Goal: Information Seeking & Learning: Learn about a topic

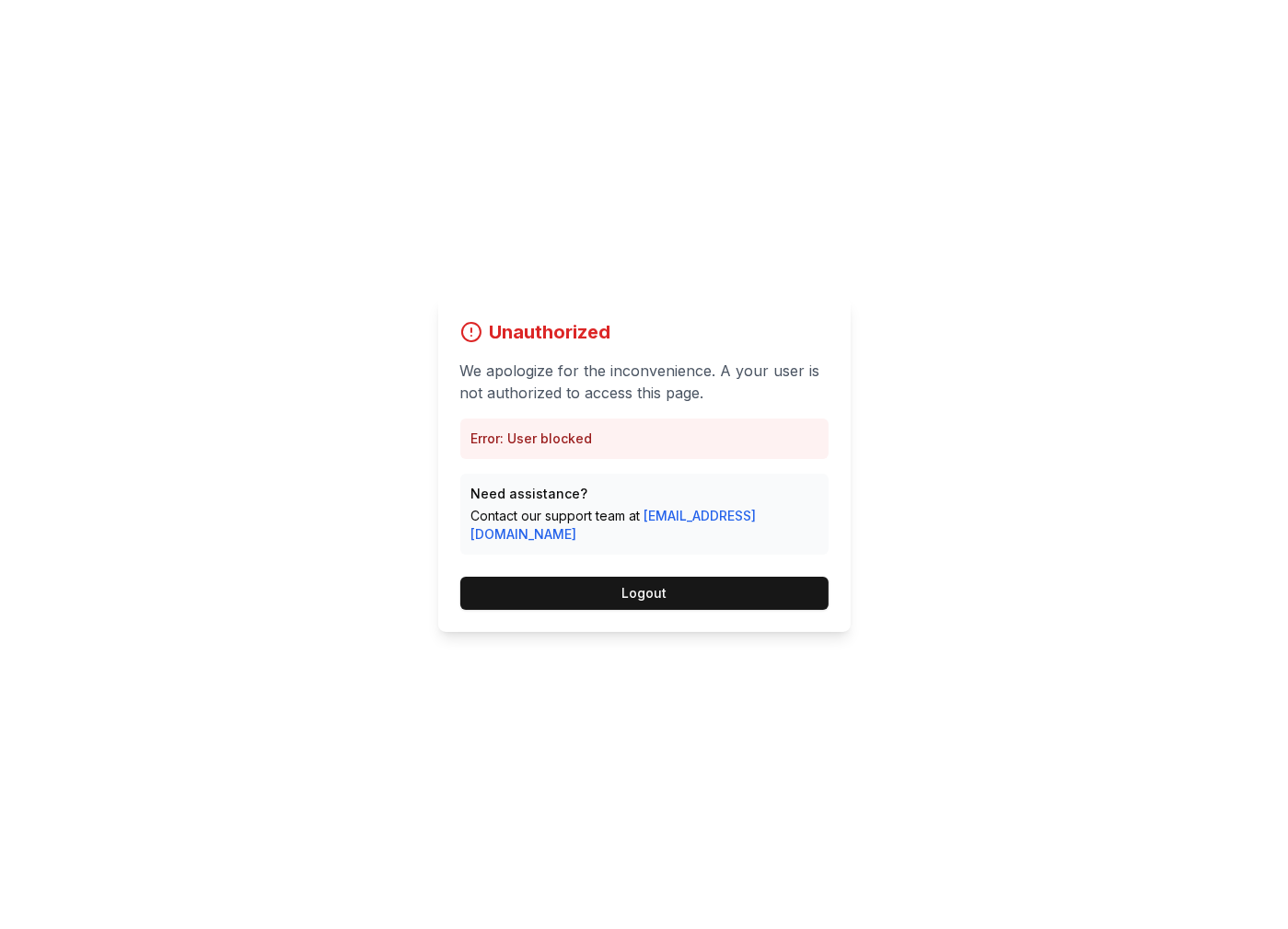
click at [560, 449] on p "Error: User blocked" at bounding box center [644, 438] width 346 height 18
click at [1033, 465] on div "Unauthorized We apologize for the inconvenience. A your user is not authorized …" at bounding box center [644, 464] width 1288 height 929
click at [663, 582] on button "Logout" at bounding box center [644, 594] width 368 height 33
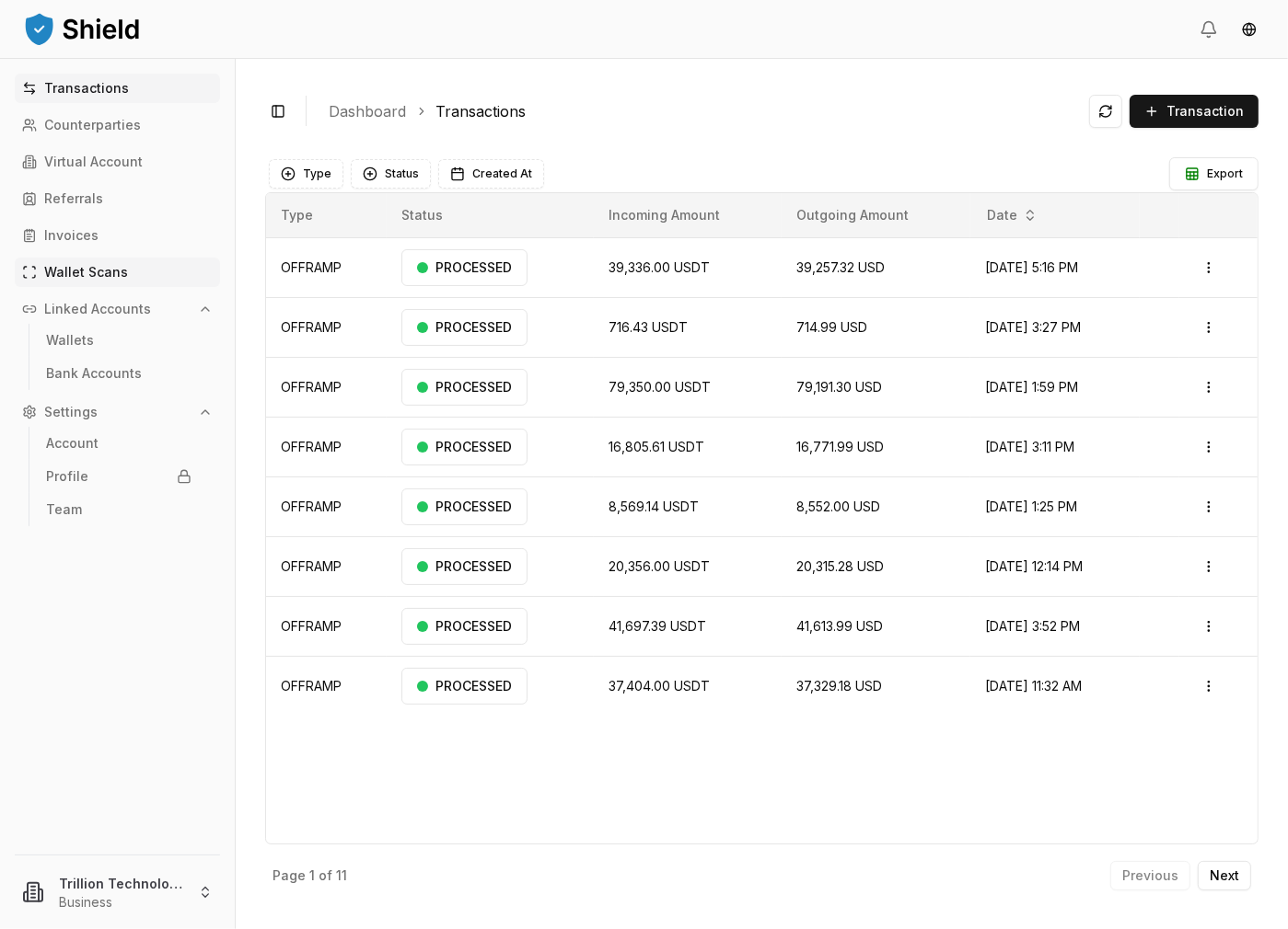
click at [101, 276] on p "Wallet Scans" at bounding box center [86, 272] width 84 height 13
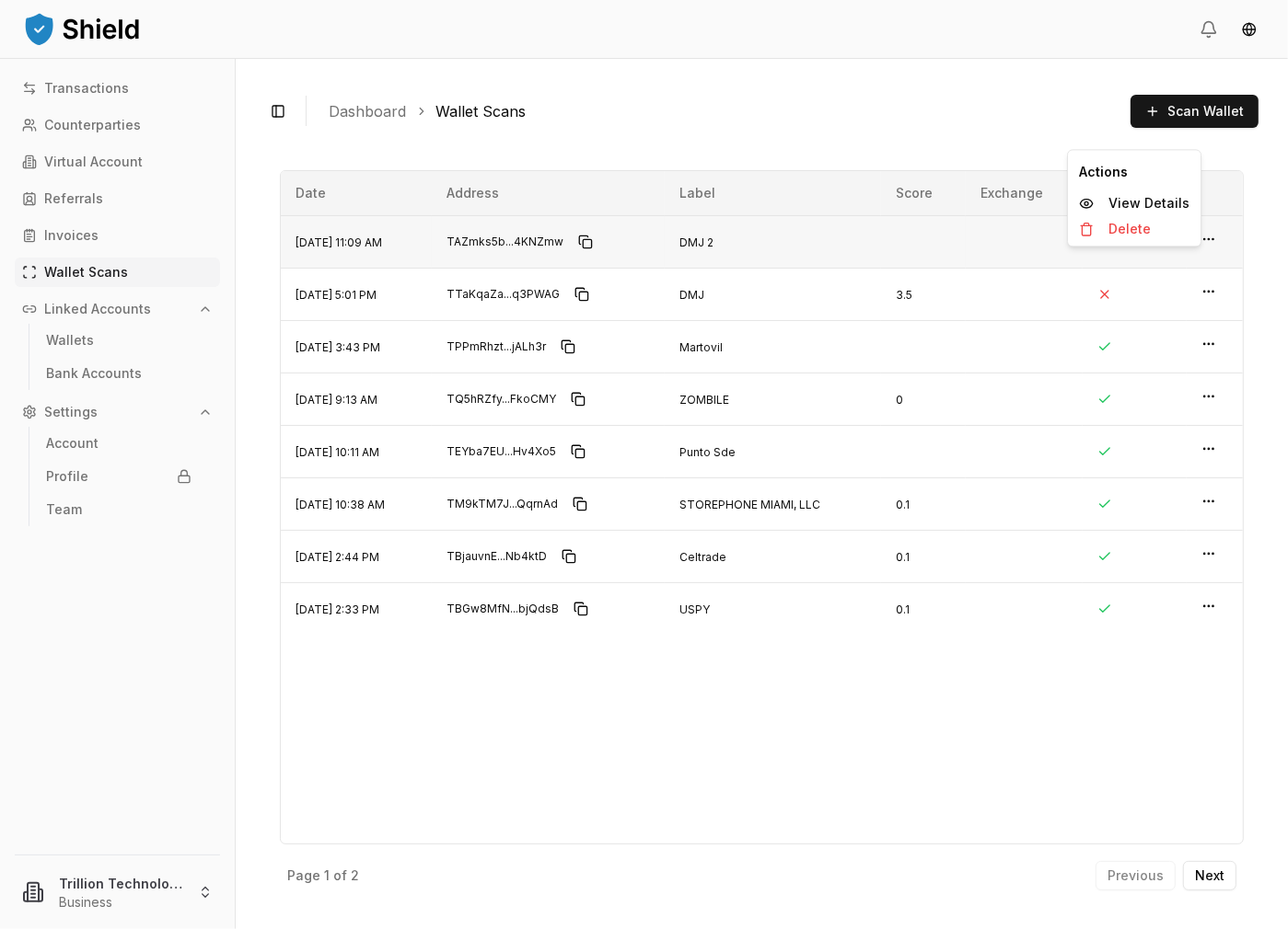
click at [1212, 237] on icon "button" at bounding box center [1208, 239] width 15 height 15
click at [1153, 197] on p "View Details" at bounding box center [1149, 203] width 81 height 13
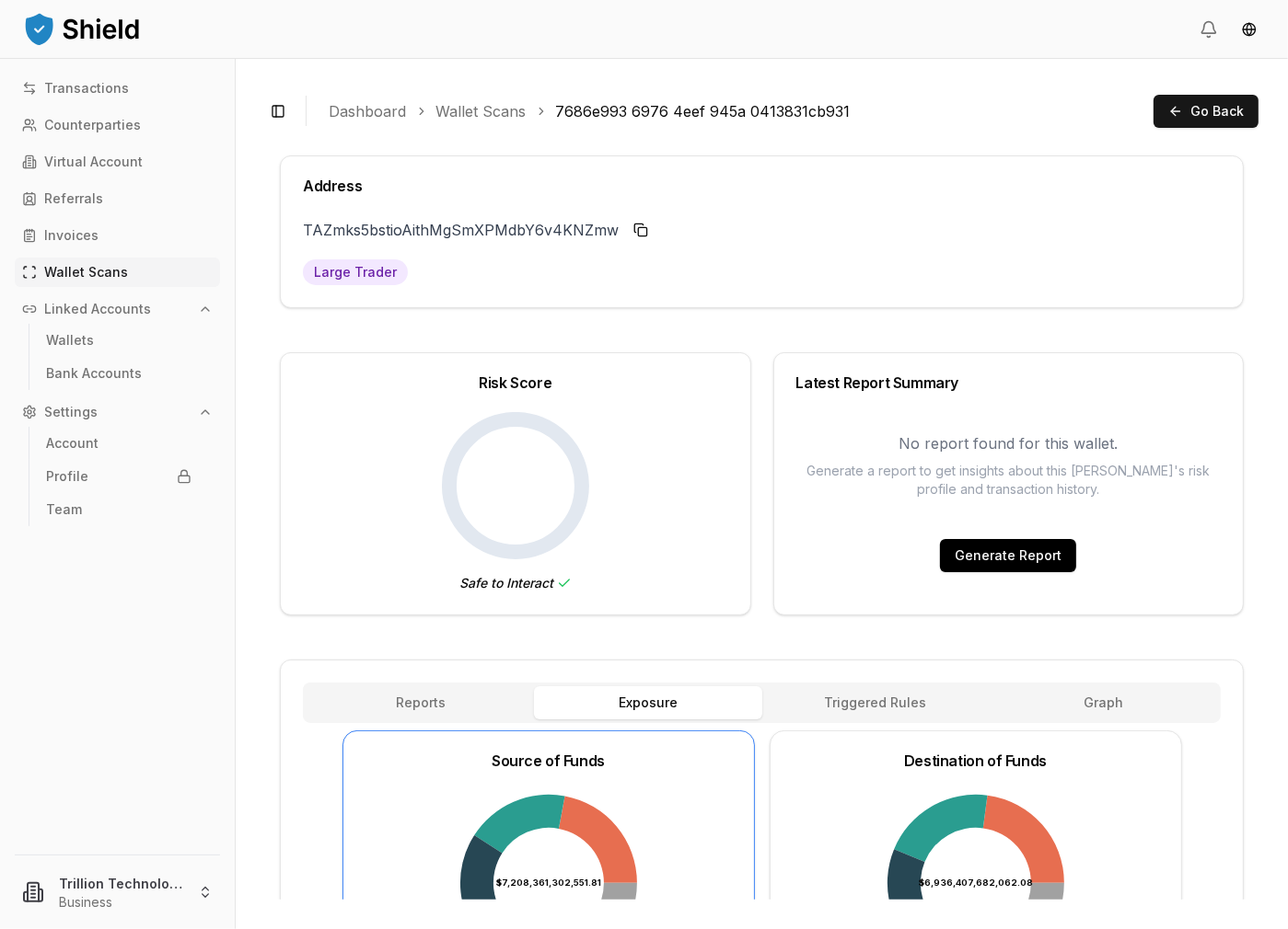
click at [1045, 553] on button "Generate Report" at bounding box center [1008, 556] width 136 height 33
click at [409, 695] on button "Reports" at bounding box center [420, 703] width 227 height 33
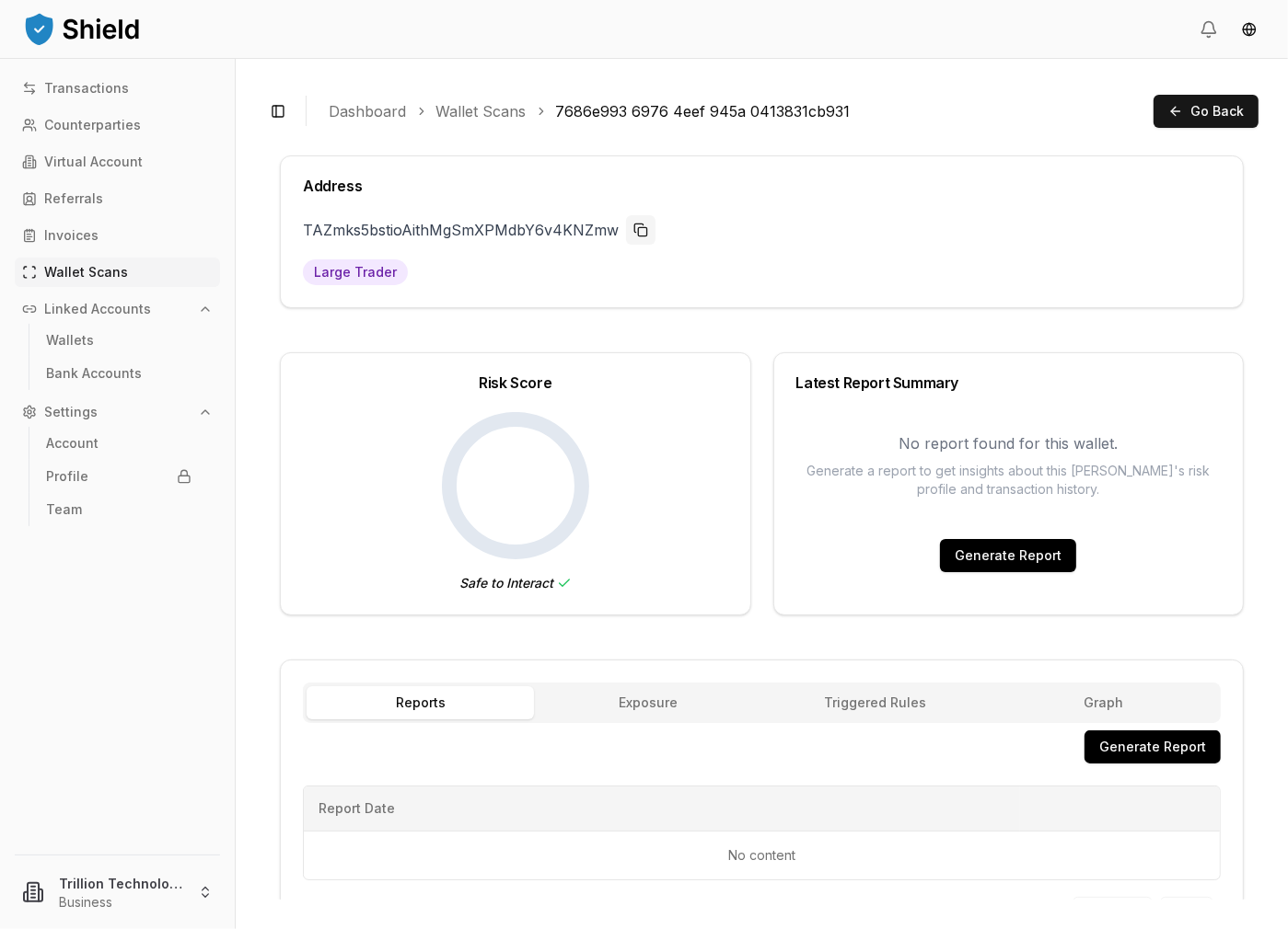
click at [640, 234] on button "Copy to clipboard" at bounding box center [640, 230] width 29 height 29
click at [1204, 109] on span "Go Back" at bounding box center [1216, 111] width 53 height 18
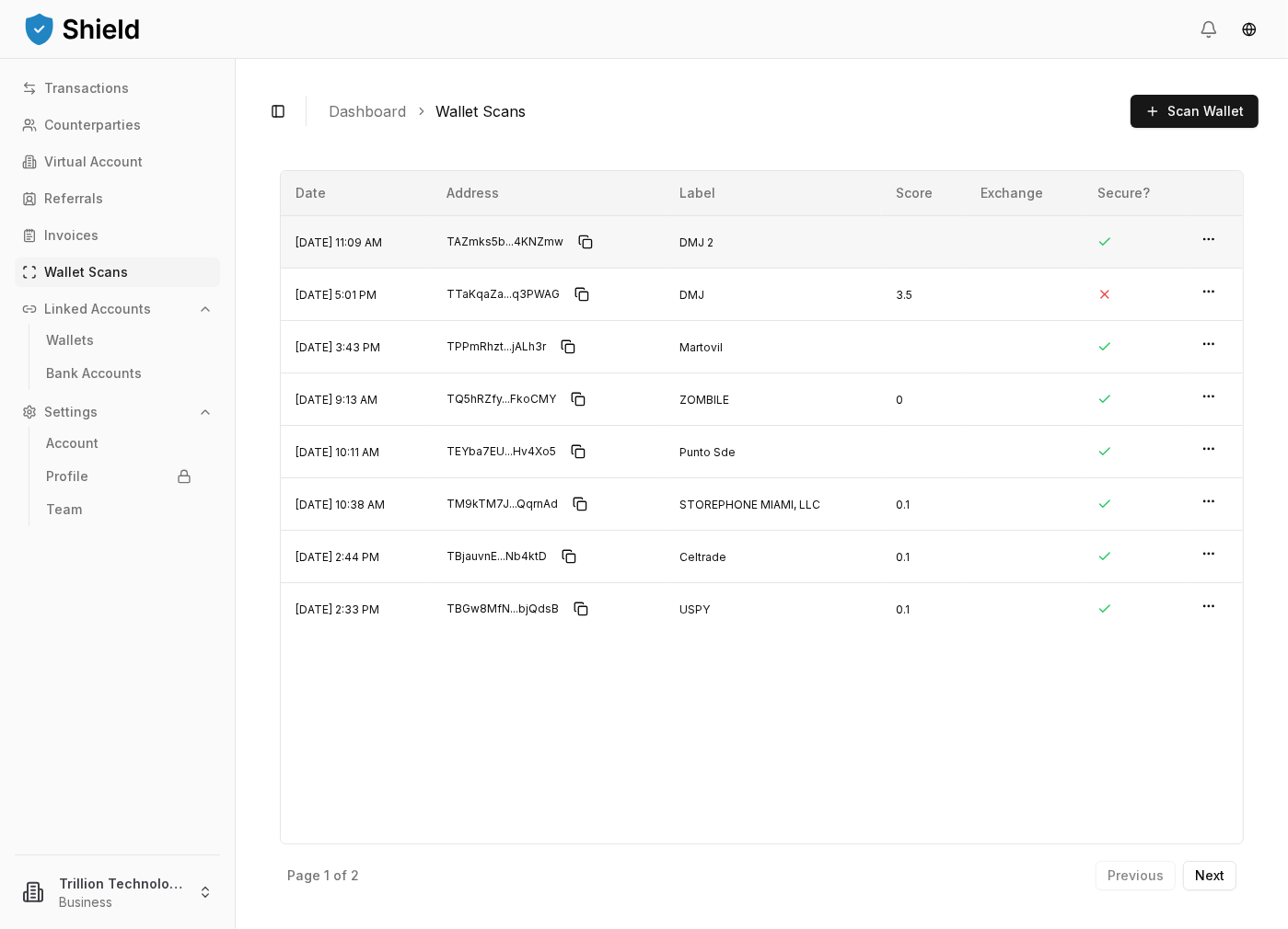
click at [552, 240] on span "TAZmks5b...4KNZmw" at bounding box center [505, 242] width 117 height 15
click at [1214, 241] on icon "button" at bounding box center [1208, 239] width 15 height 15
click at [1212, 297] on icon "button" at bounding box center [1208, 291] width 15 height 15
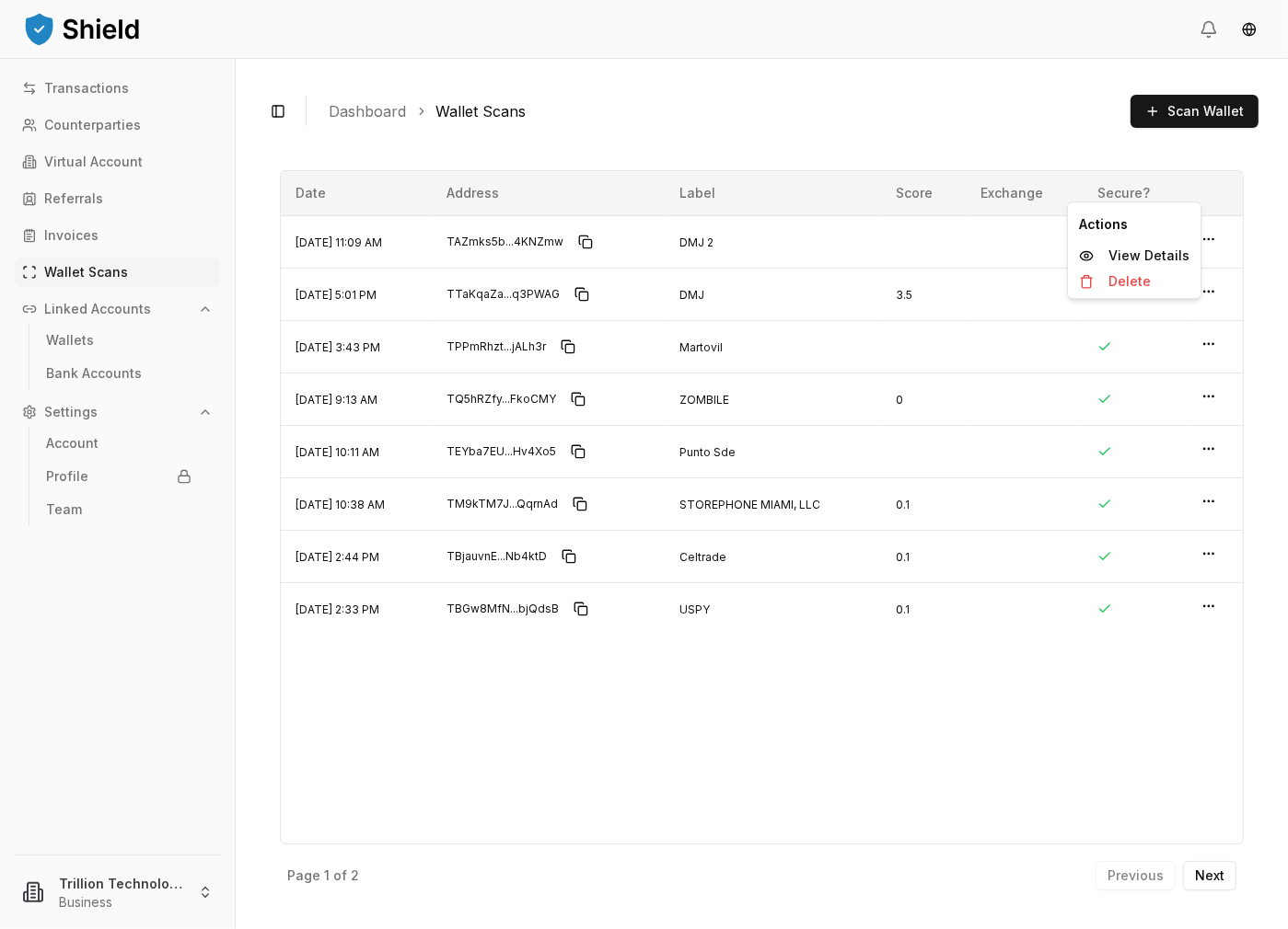
click at [834, 715] on div "Date Address Label Score Exchange Secure? [DATE] 11:09 AM TAZmks5b...4KNZmw DMJ…" at bounding box center [761, 508] width 964 height 675
click at [101, 328] on link "Wallets" at bounding box center [119, 340] width 161 height 29
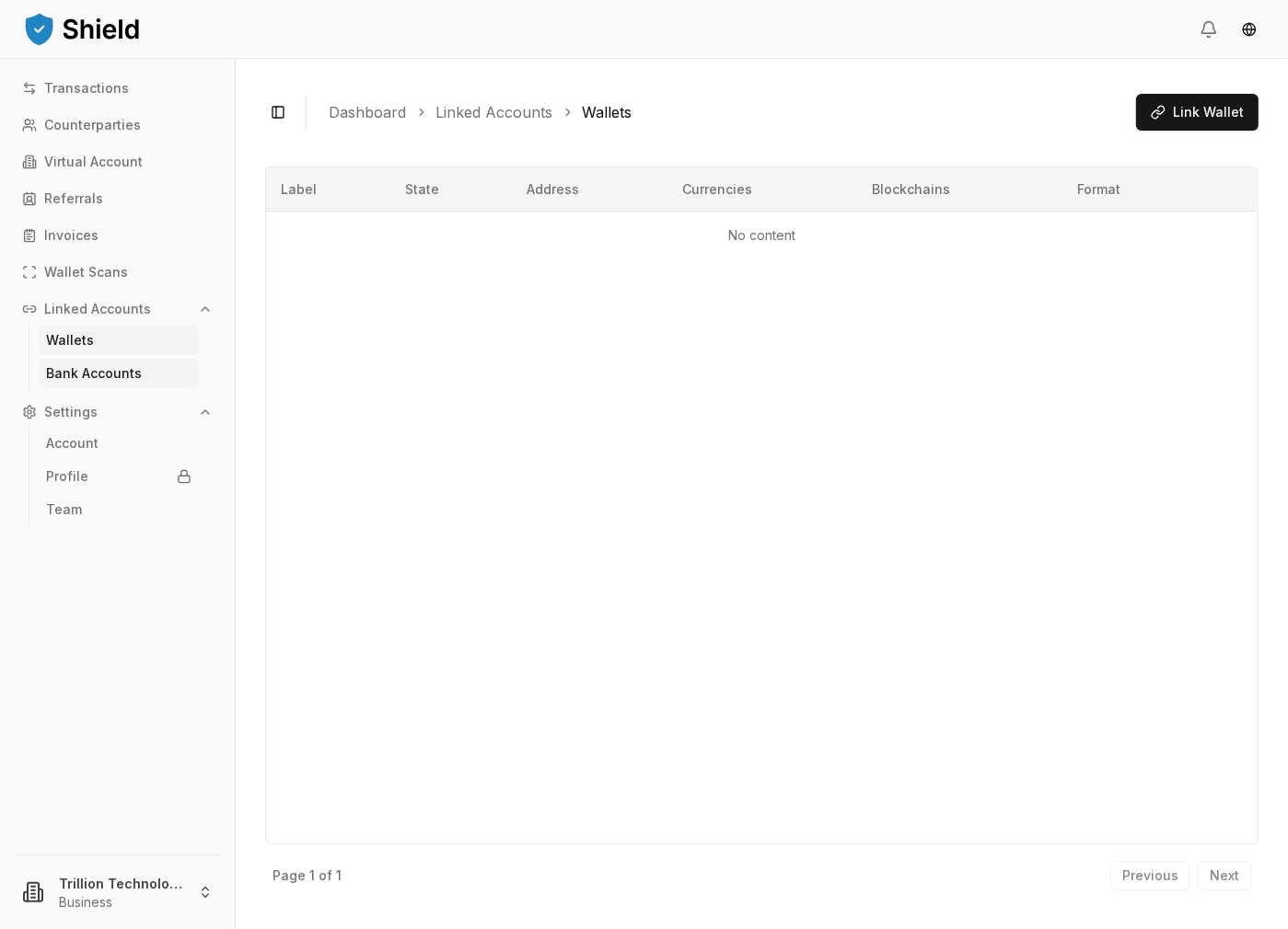
click at [94, 374] on p "Bank Accounts" at bounding box center [94, 373] width 96 height 13
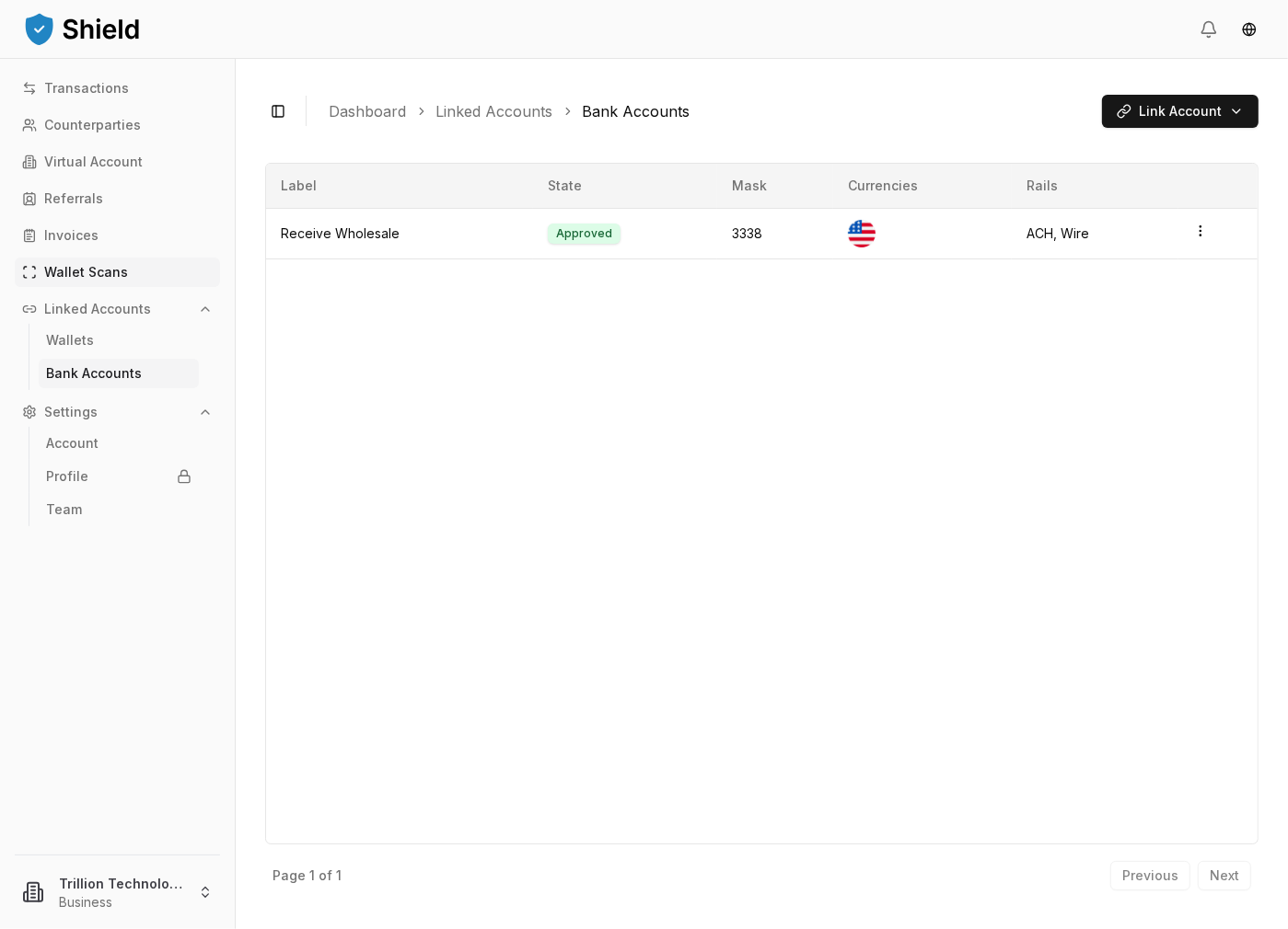
click at [106, 274] on p "Wallet Scans" at bounding box center [86, 272] width 84 height 13
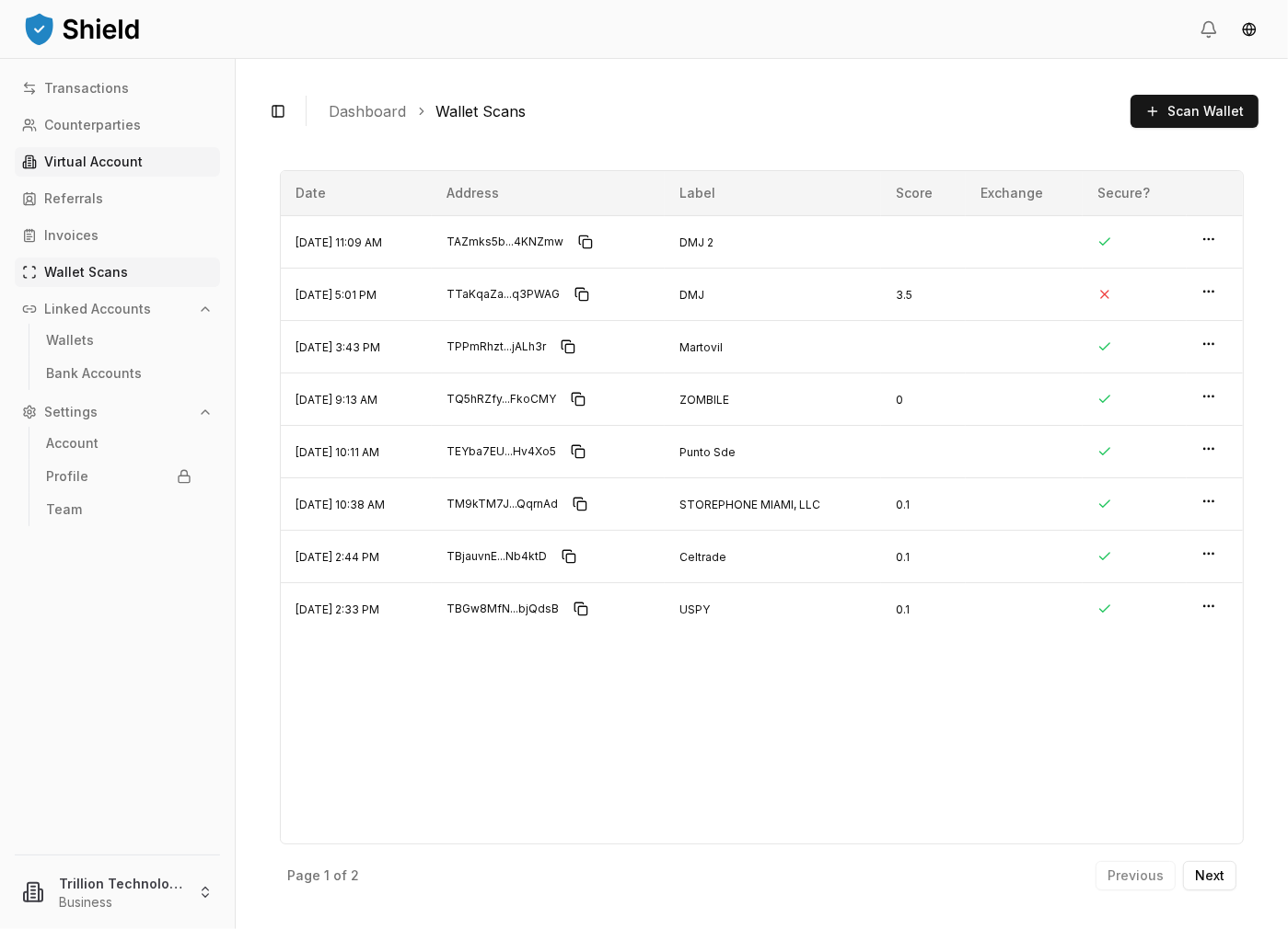
click at [105, 161] on p "Virtual Account" at bounding box center [94, 161] width 99 height 13
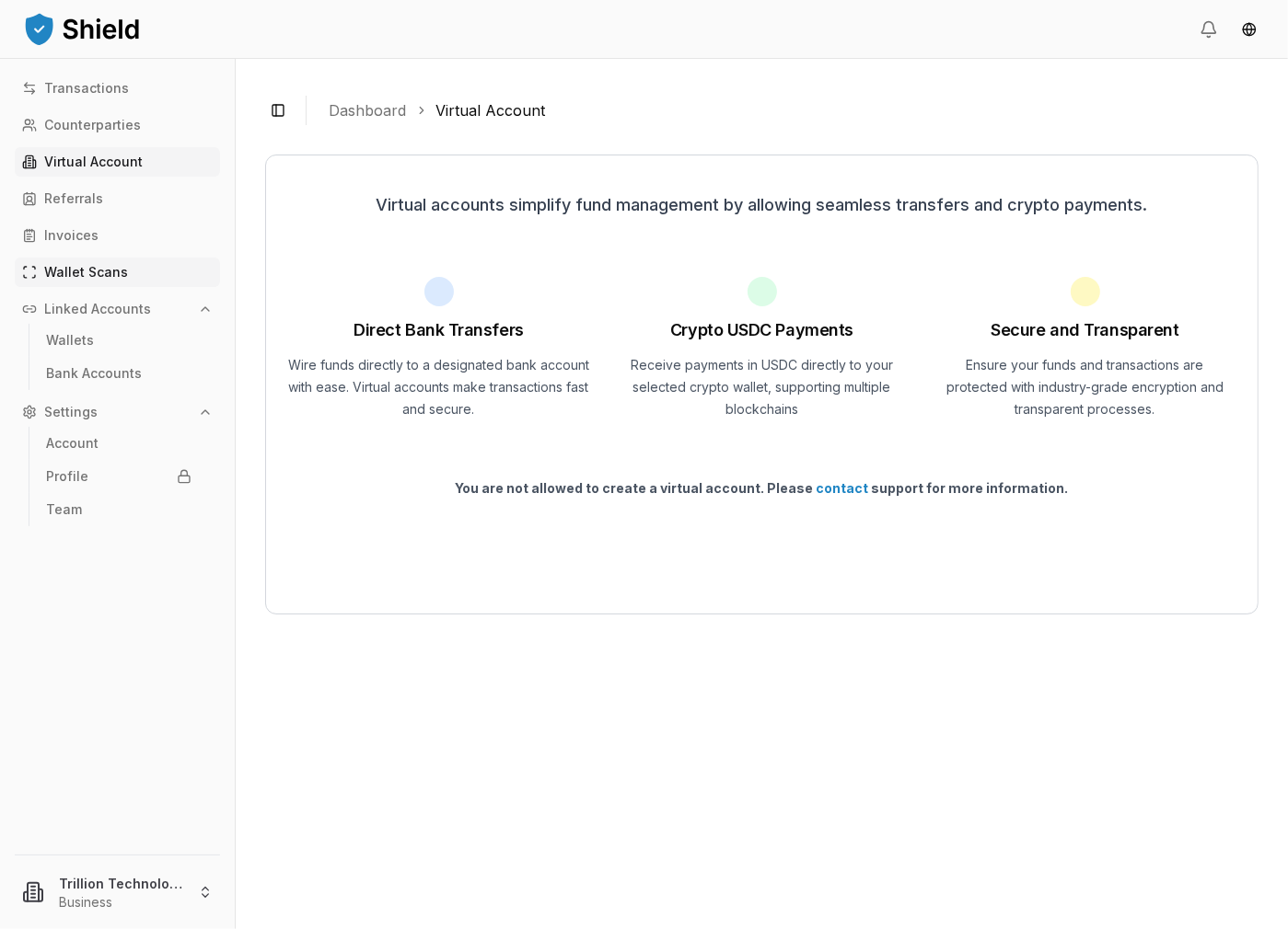
click at [120, 274] on p "Wallet Scans" at bounding box center [86, 272] width 84 height 13
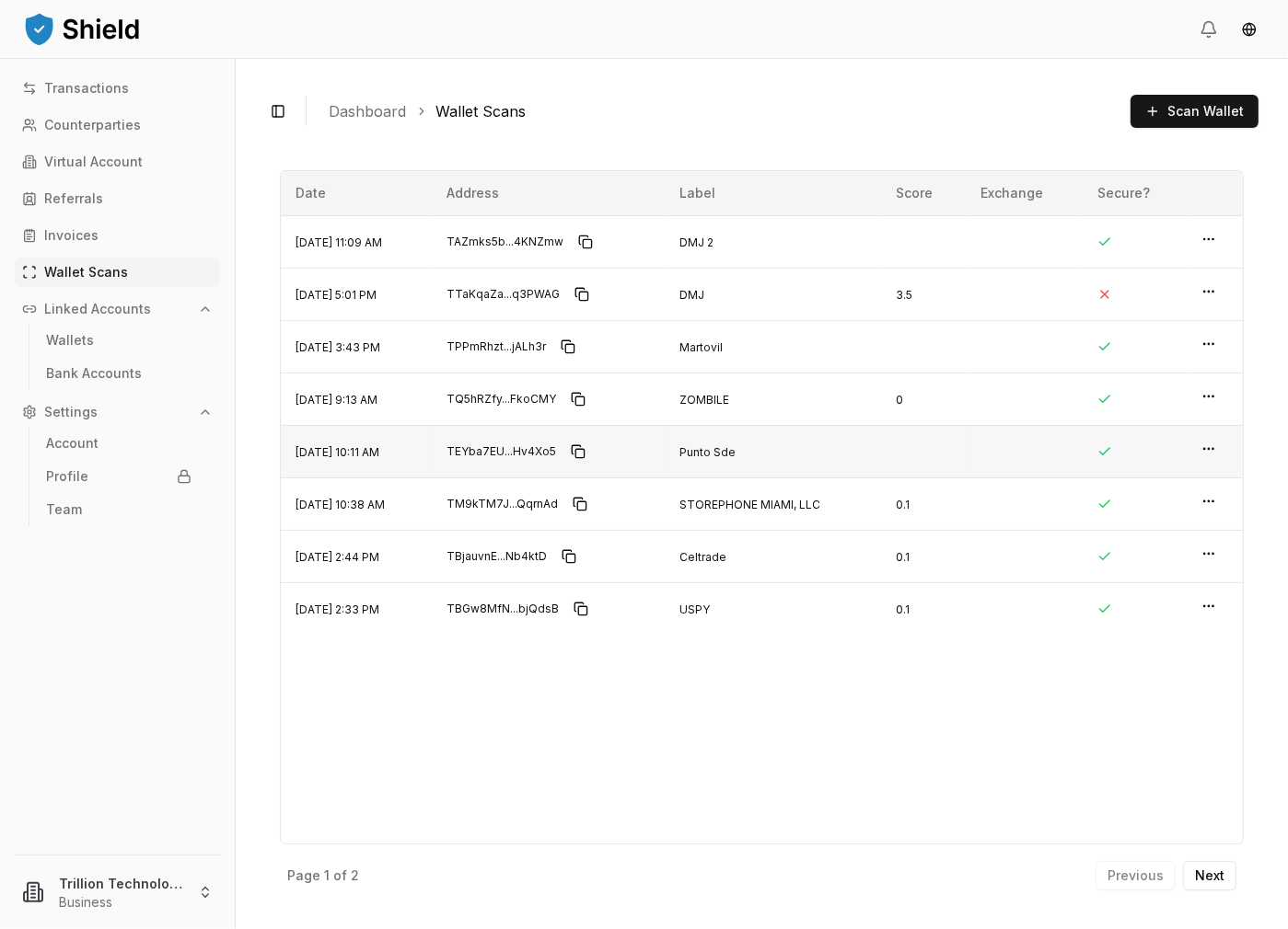
click at [931, 450] on td at bounding box center [923, 451] width 85 height 52
click at [1221, 233] on td at bounding box center [1215, 242] width 56 height 52
click at [1213, 240] on circle "button" at bounding box center [1212, 239] width 1 height 1
click at [1163, 205] on p "View Details" at bounding box center [1149, 203] width 81 height 13
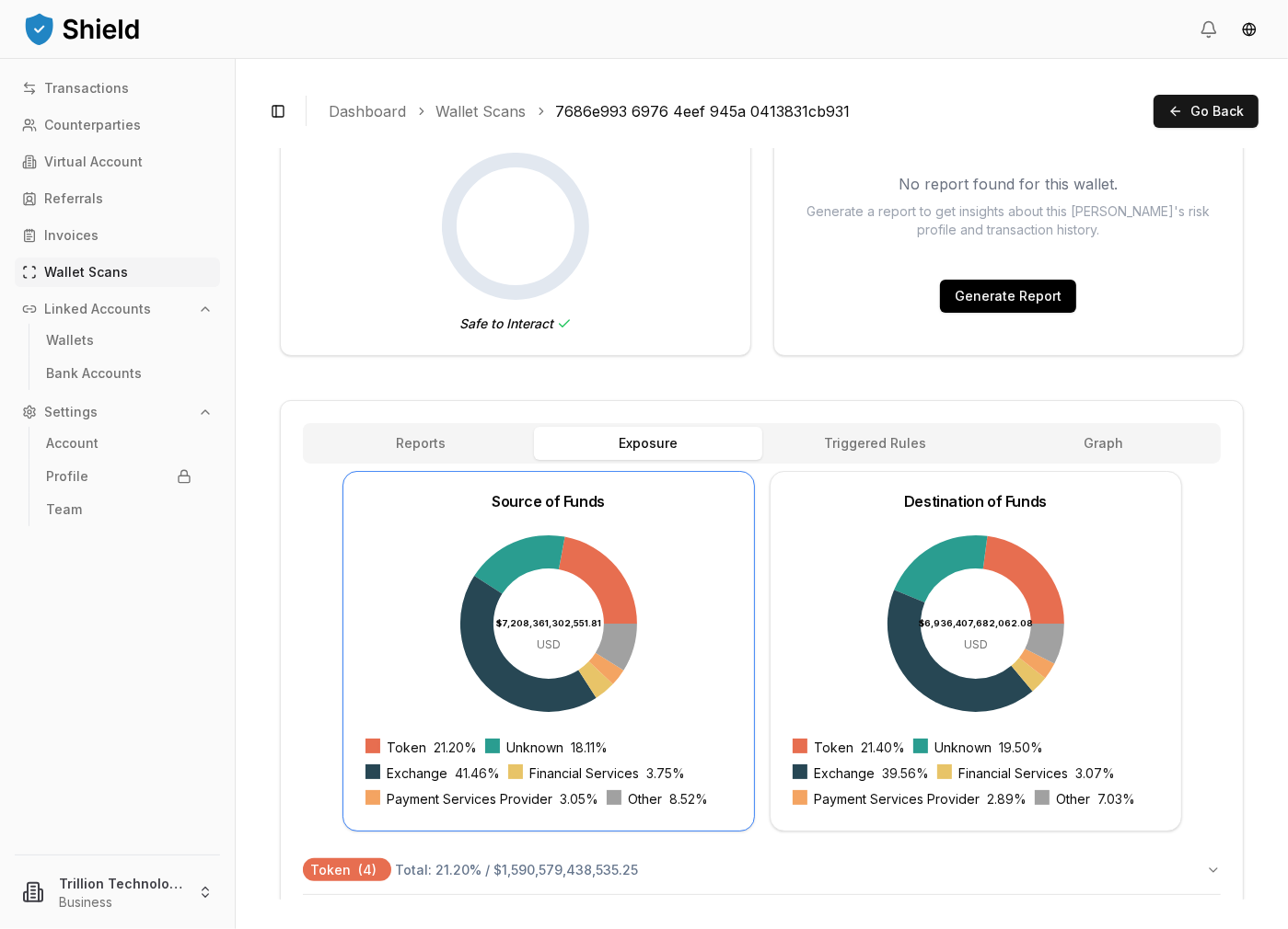
scroll to position [245, 0]
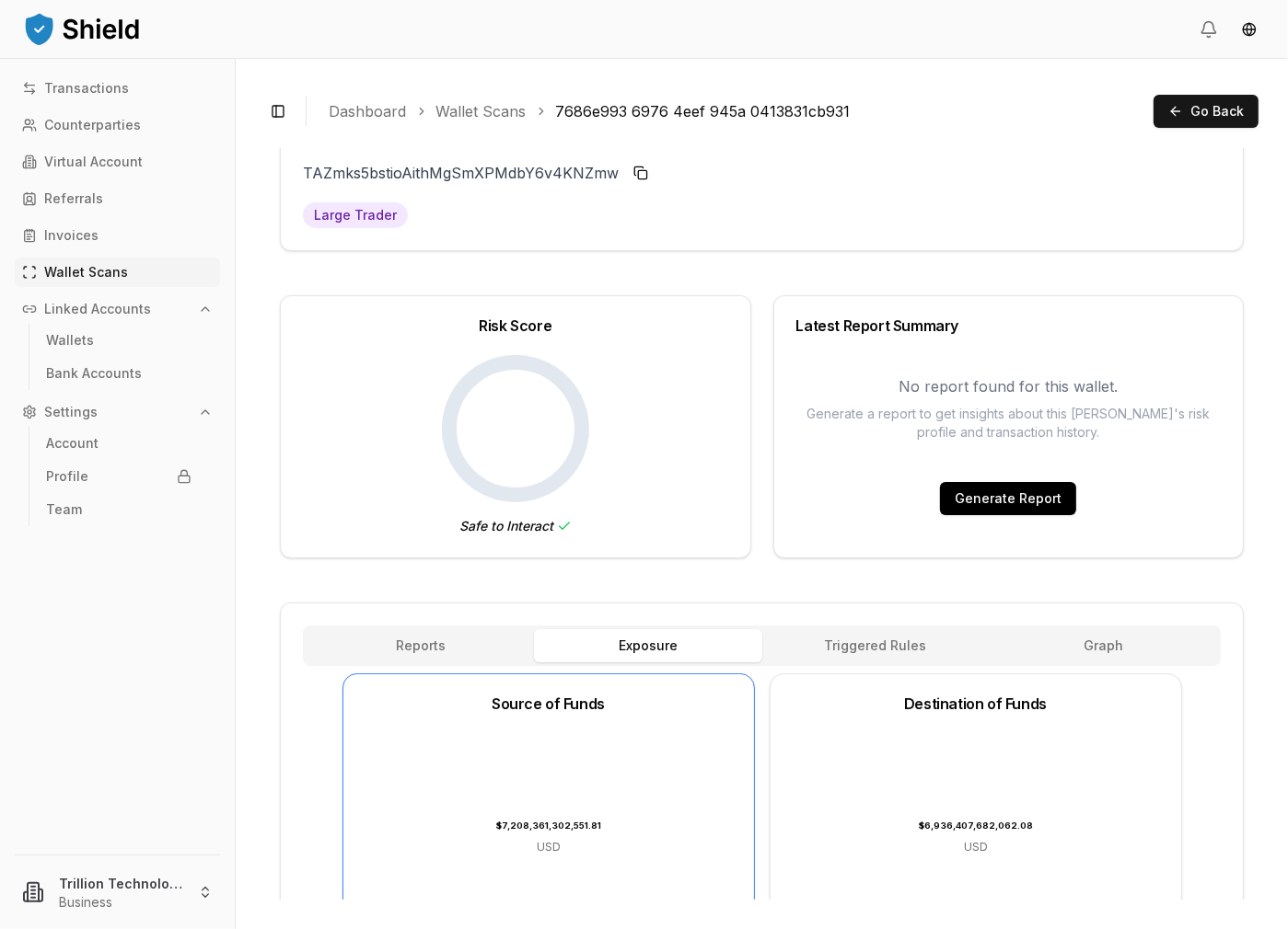
click at [670, 648] on button "Exposure" at bounding box center [647, 646] width 227 height 33
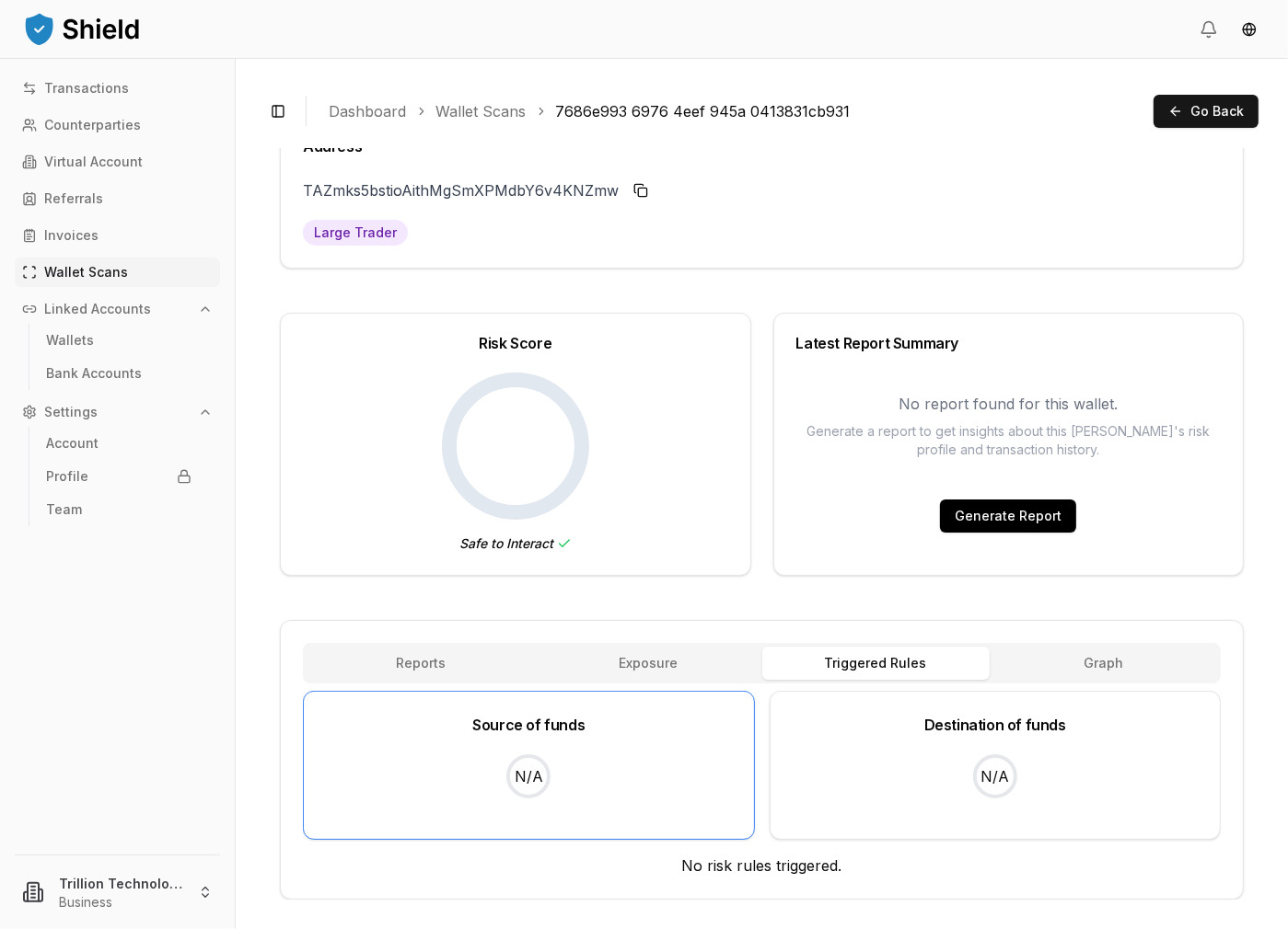
scroll to position [38, 0]
click at [855, 645] on div "Reports Exposure Rules Triggered Rules Graph" at bounding box center [761, 665] width 918 height 41
click at [1053, 642] on div "Reports Exposure Rules Triggered Rules Graph Source of funds N/A Destination of…" at bounding box center [761, 761] width 962 height 277
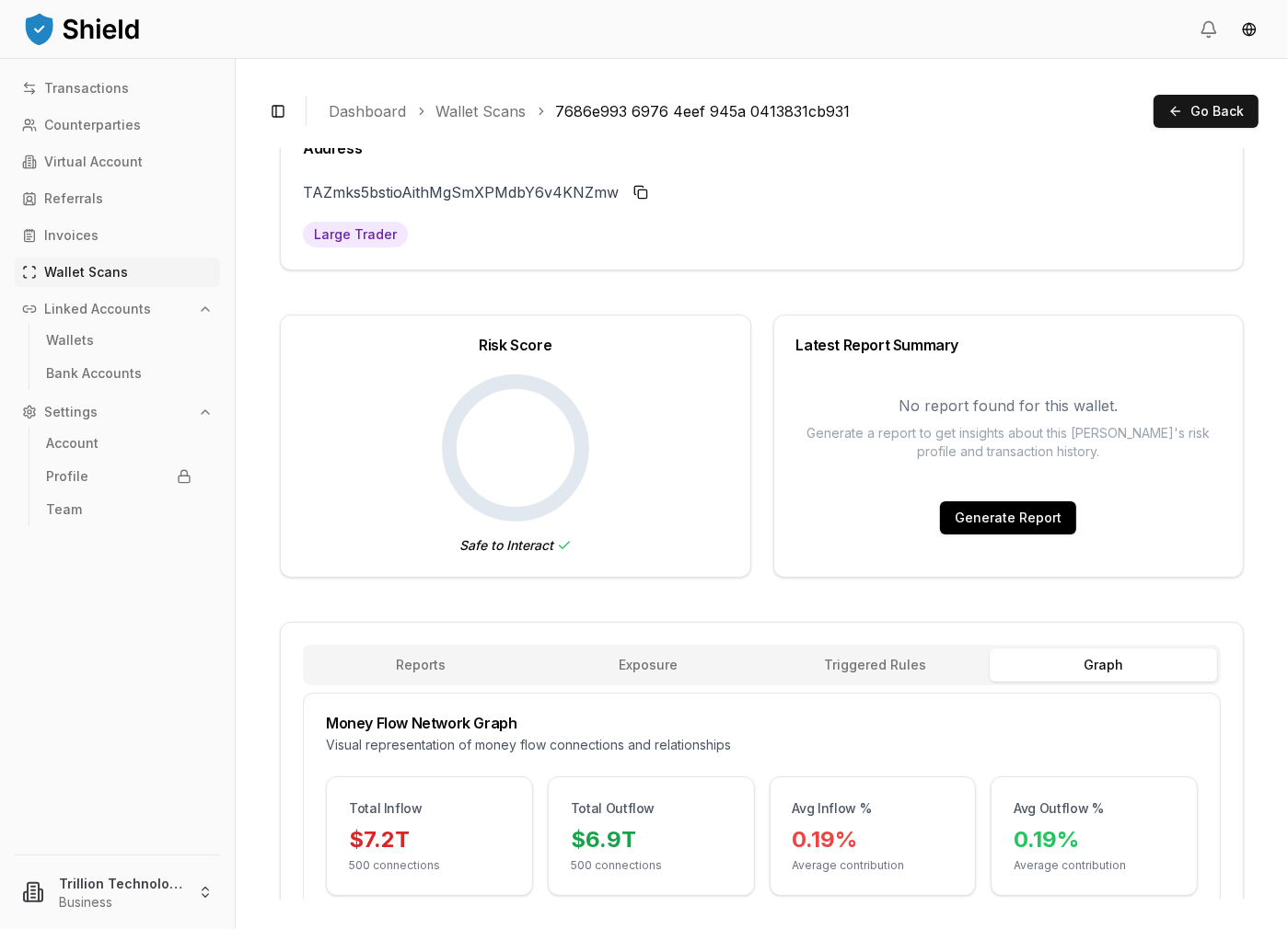
click at [1112, 663] on button "Graph" at bounding box center [1102, 665] width 227 height 33
click at [405, 668] on button "Reports" at bounding box center [420, 665] width 227 height 33
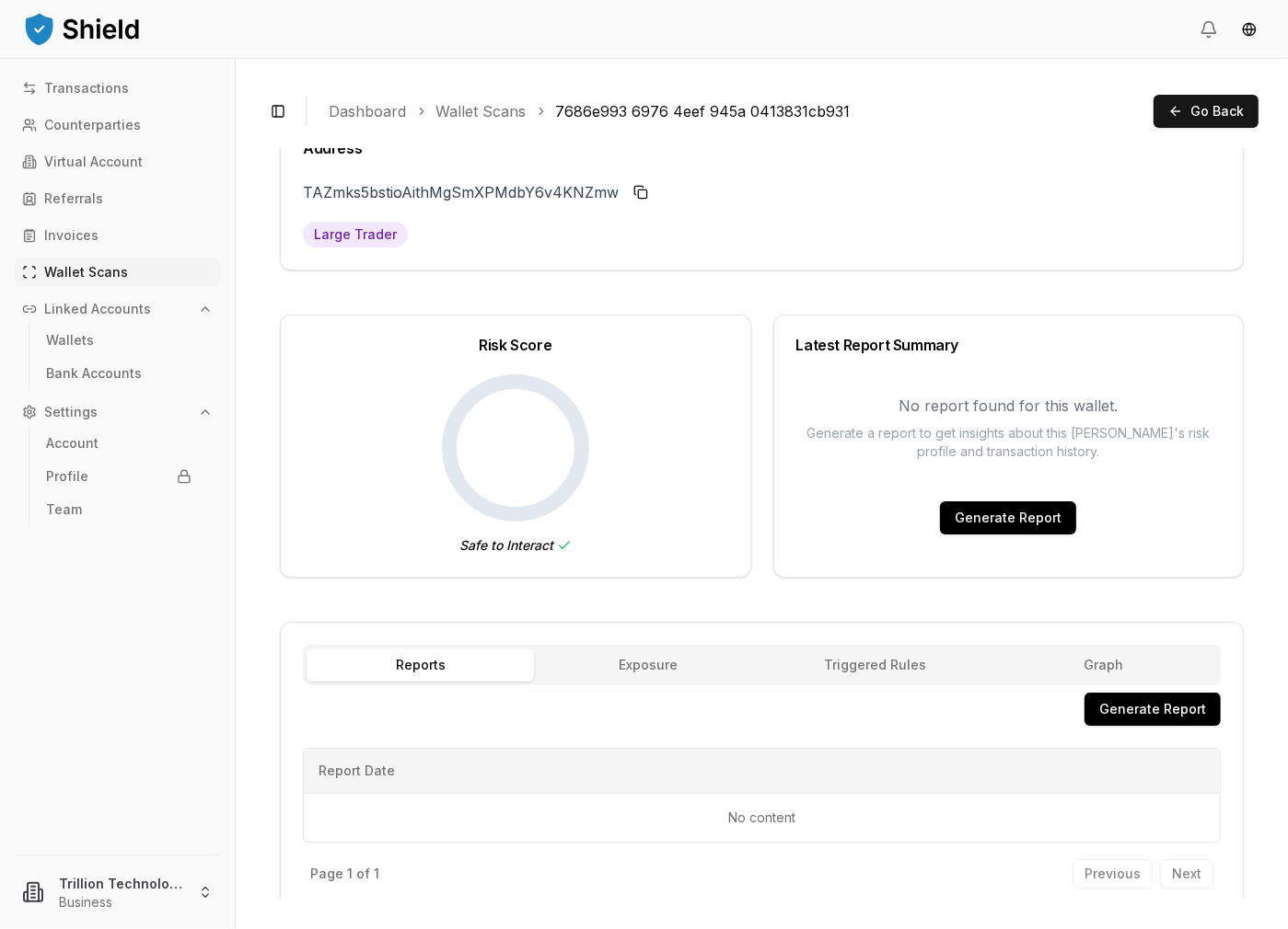
scroll to position [56, 0]
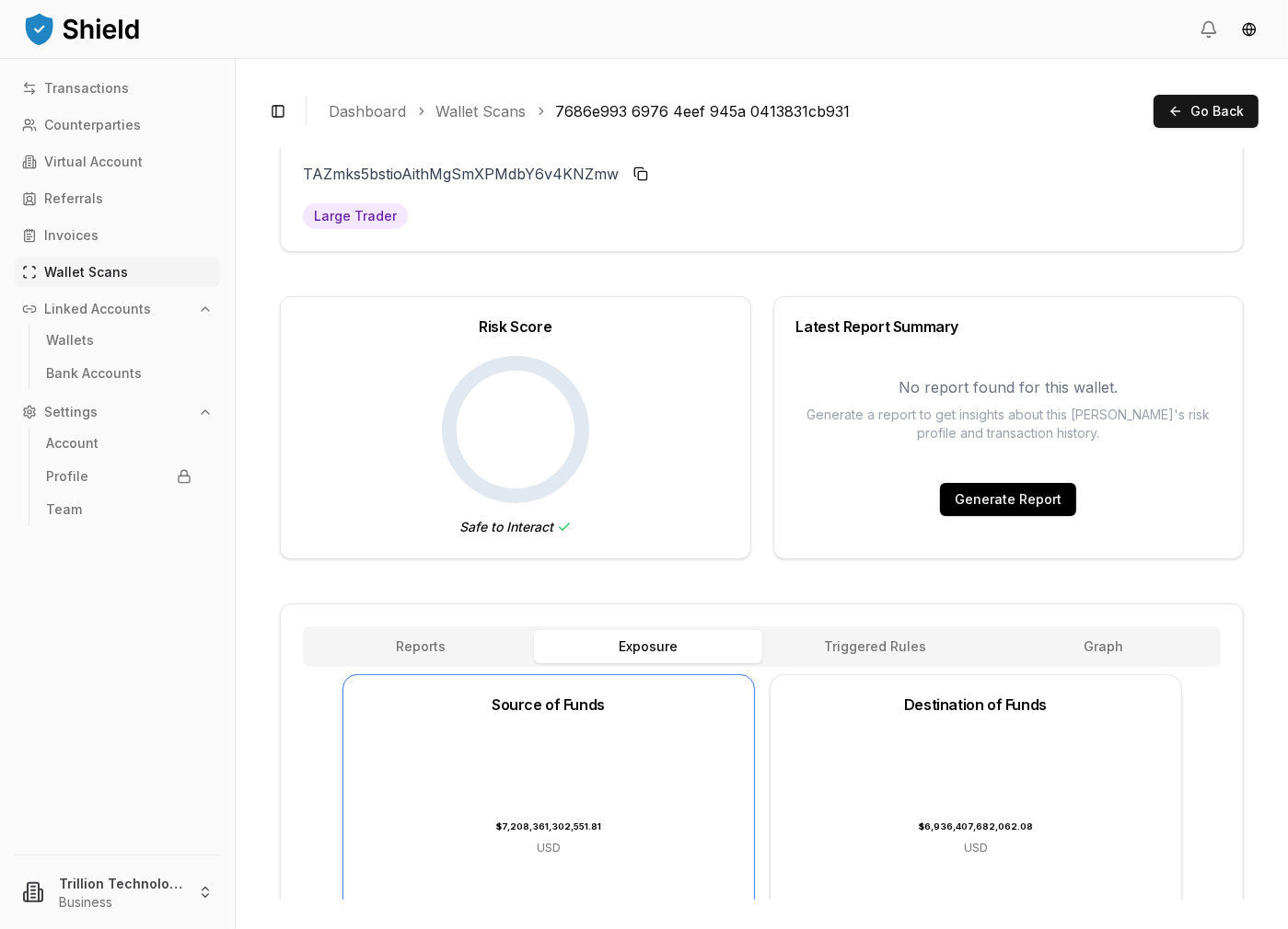
click at [622, 634] on button "Exposure" at bounding box center [647, 647] width 227 height 33
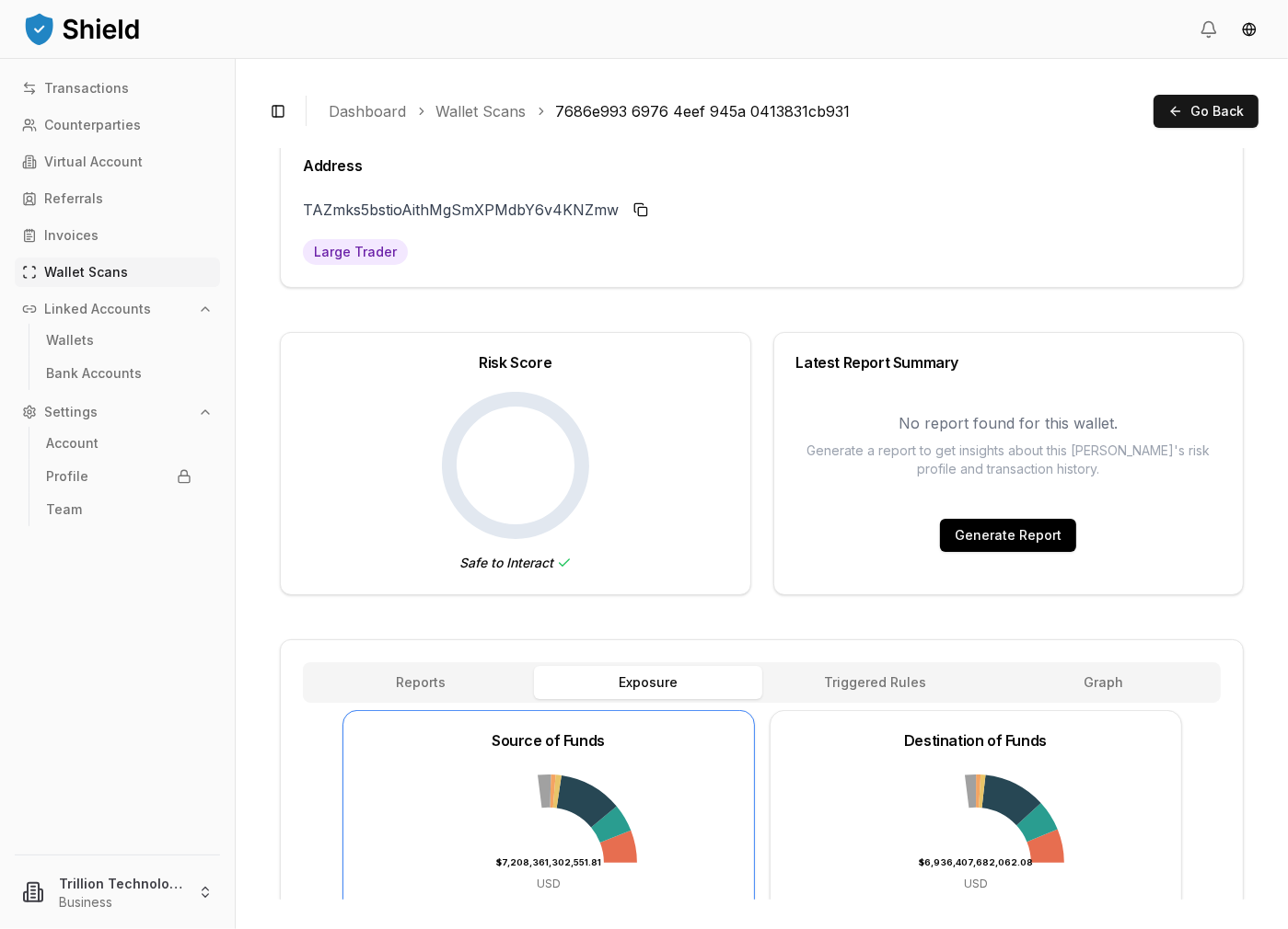
scroll to position [0, 0]
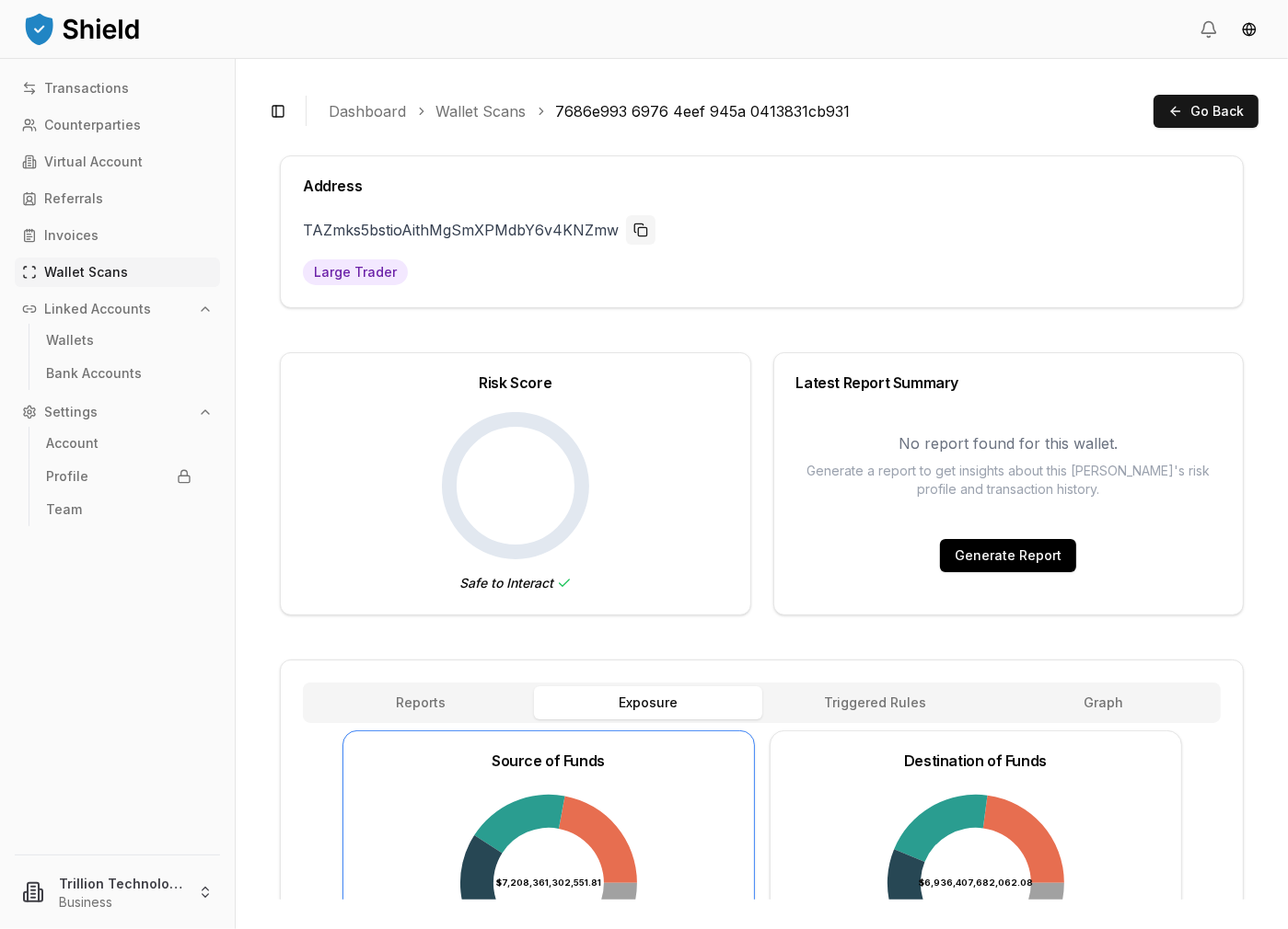
click at [647, 229] on button "Copy to clipboard" at bounding box center [640, 230] width 29 height 29
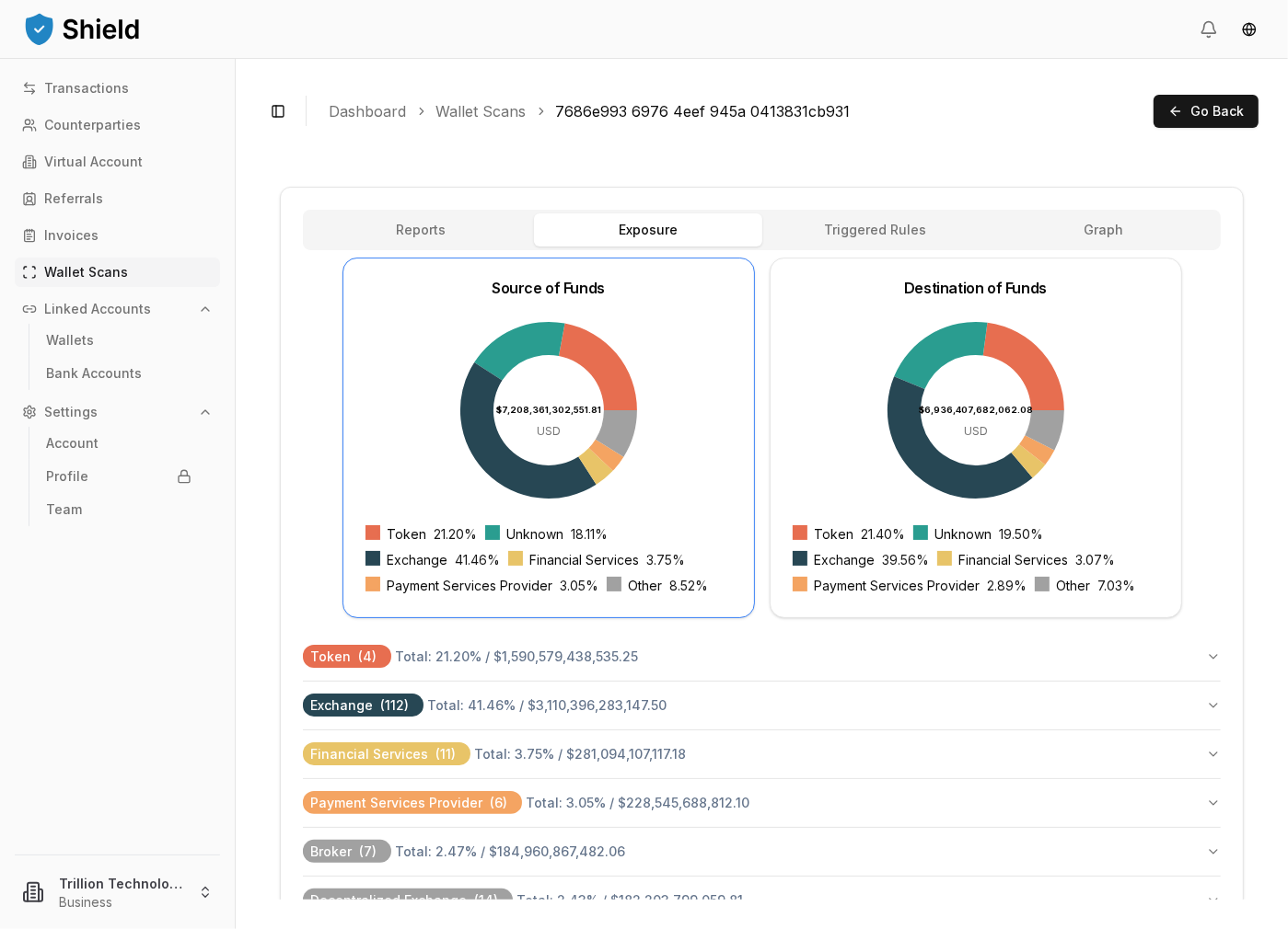
scroll to position [490, 0]
